Goal: Check status

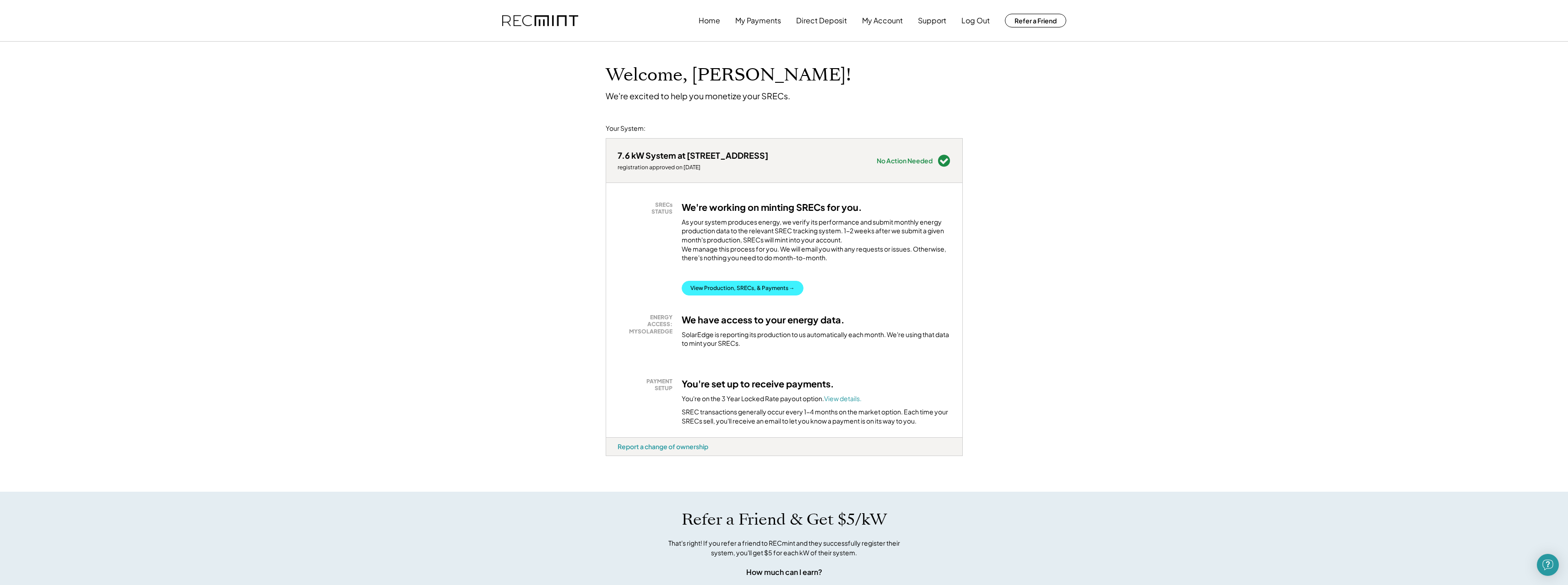
click at [737, 296] on button "View Production, SRECs, & Payments →" at bounding box center [742, 288] width 122 height 15
